Goal: Task Accomplishment & Management: Manage account settings

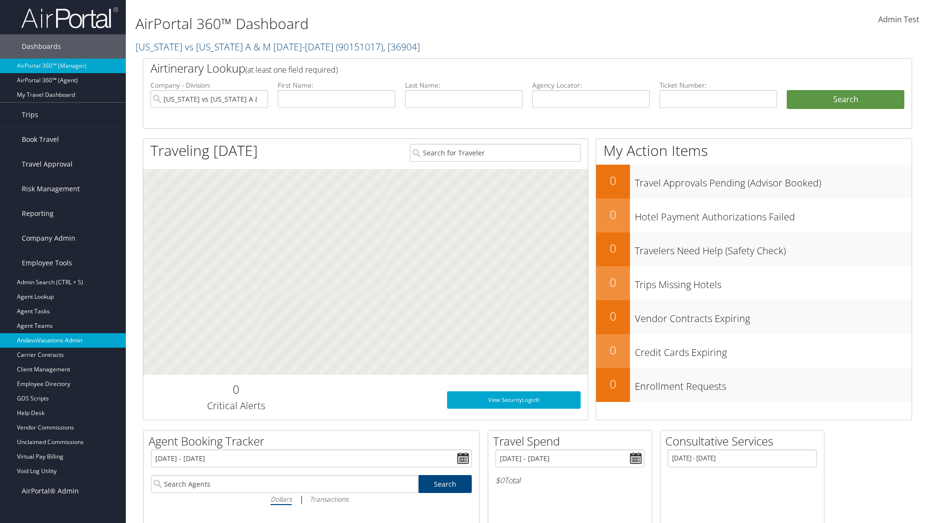
click at [63, 340] on link "AndavoVacations Admin" at bounding box center [63, 340] width 126 height 15
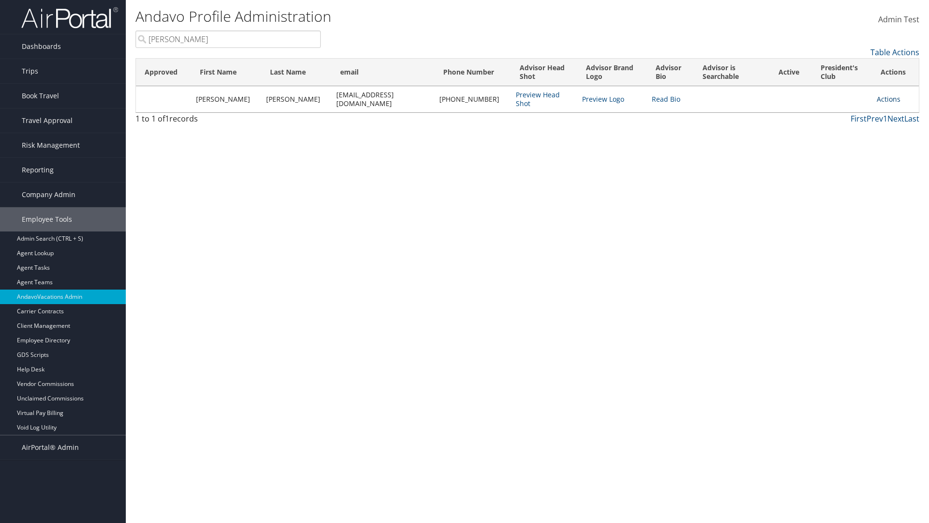
type input "Stephanie"
click at [885, 94] on link "Actions" at bounding box center [889, 98] width 24 height 9
click at [842, 158] on link "Remove from President's Club" at bounding box center [842, 158] width 106 height 16
